Goal: Task Accomplishment & Management: Use online tool/utility

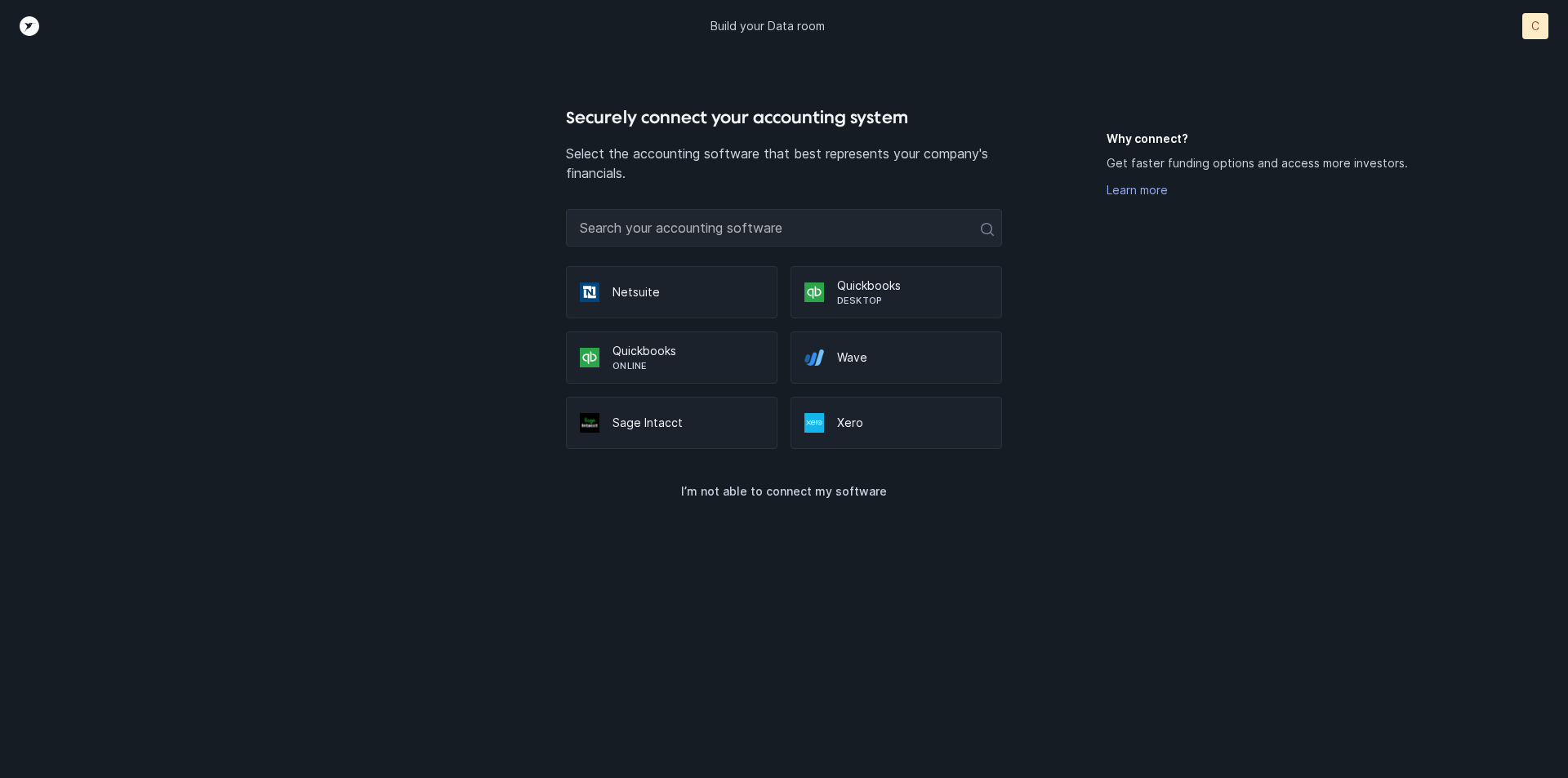
click at [870, 288] on p "Quickbooks" at bounding box center [912, 285] width 151 height 16
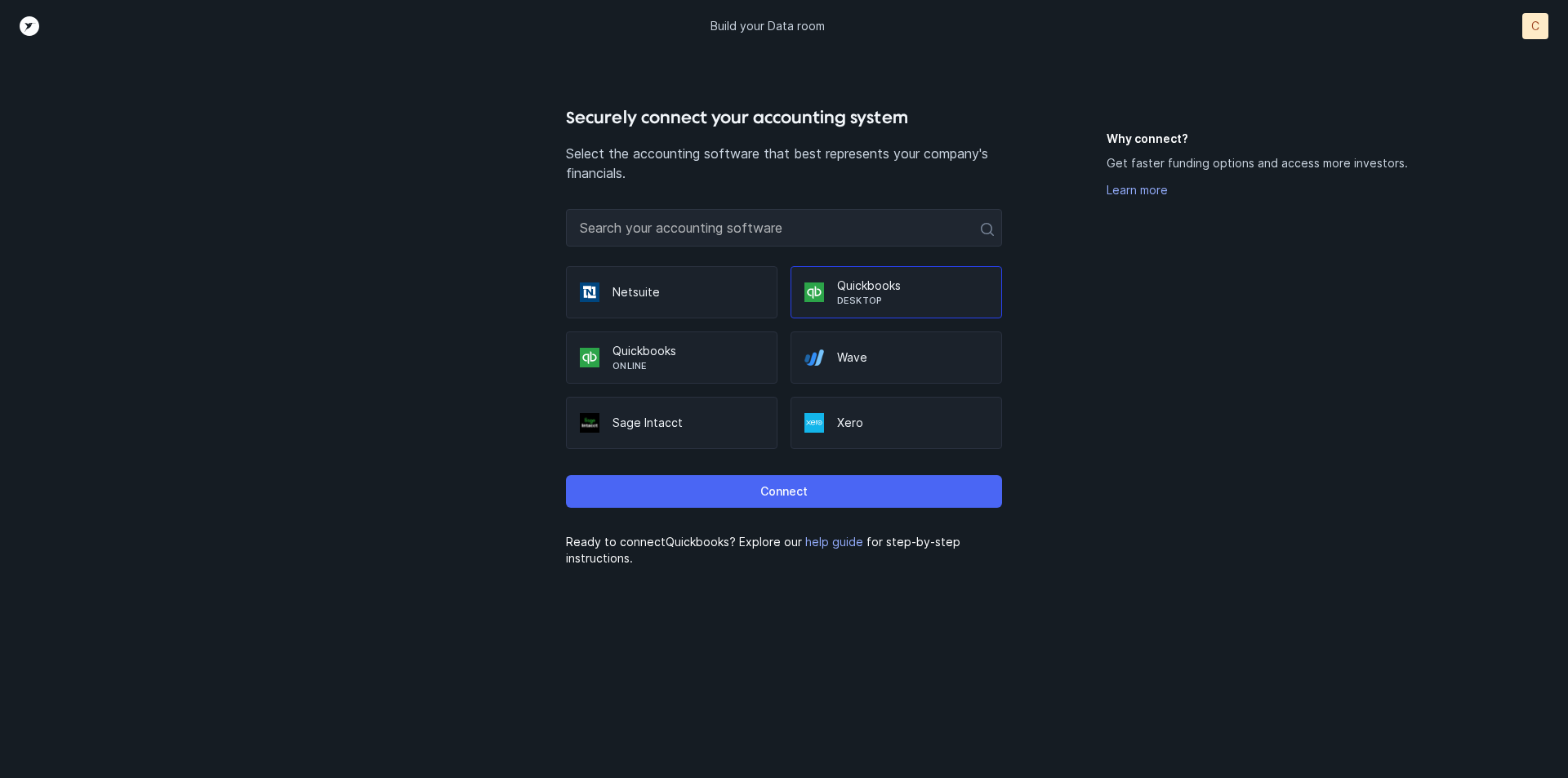
click at [807, 494] on p "Connect" at bounding box center [784, 491] width 47 height 20
